Goal: Task Accomplishment & Management: Use online tool/utility

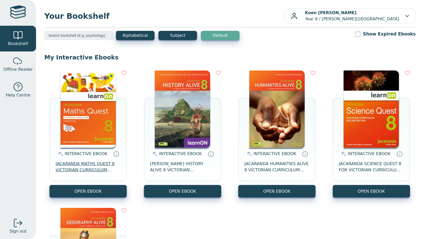
click at [94, 164] on span "JACARANDA MATHS QUEST 8 VICTORIAN CURRICULUM LEARNON EBOOK 3E" at bounding box center [88, 167] width 65 height 12
click at [96, 165] on span "JACARANDA MATHS QUEST 8 VICTORIAN CURRICULUM LEARNON EBOOK 3E" at bounding box center [88, 167] width 65 height 12
click at [89, 169] on span "JACARANDA MATHS QUEST 8 VICTORIAN CURRICULUM LEARNON EBOOK 3E" at bounding box center [88, 167] width 65 height 12
